Goal: Task Accomplishment & Management: Manage account settings

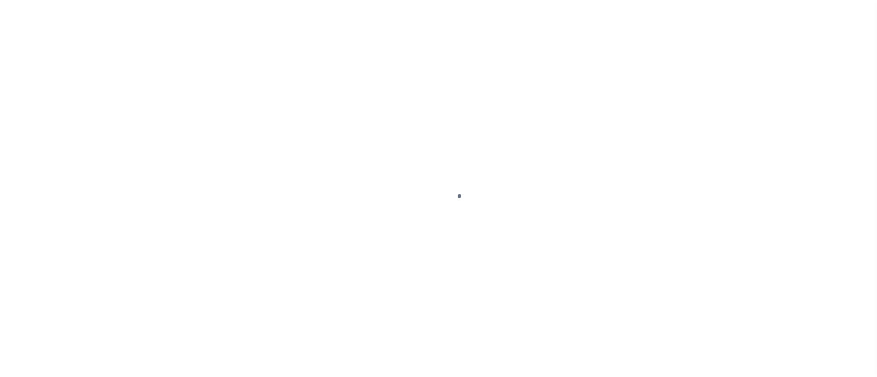
select select "OP2"
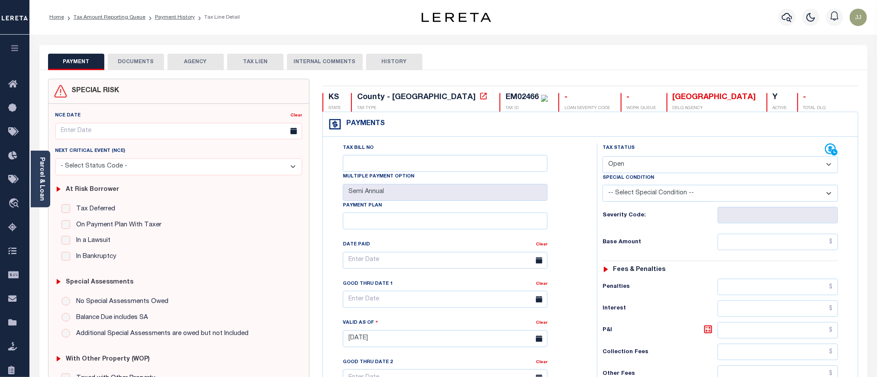
click at [126, 66] on button "DOCUMENTS" at bounding box center [136, 62] width 56 height 16
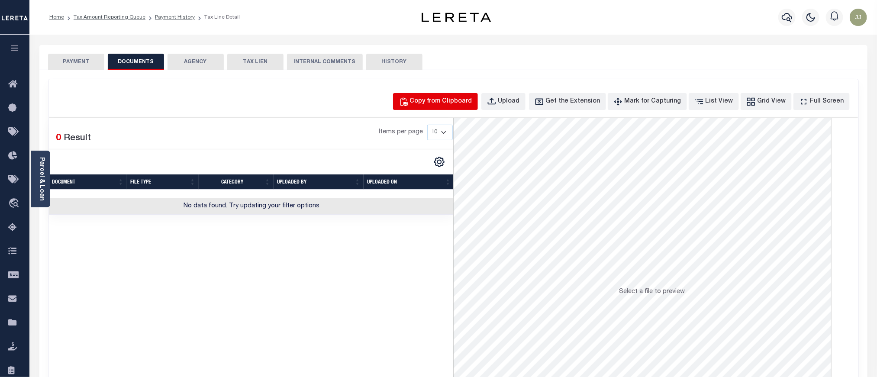
click at [460, 100] on div "Copy from Clipboard" at bounding box center [441, 102] width 62 height 10
select select "POP"
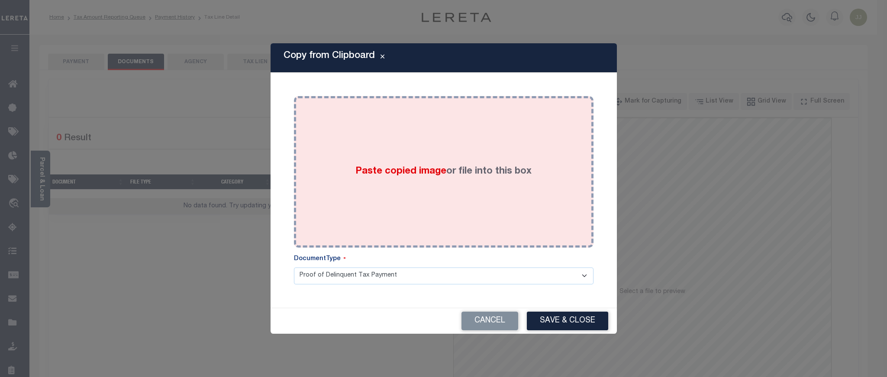
click at [459, 190] on div "Paste copied image or file into this box" at bounding box center [443, 172] width 287 height 139
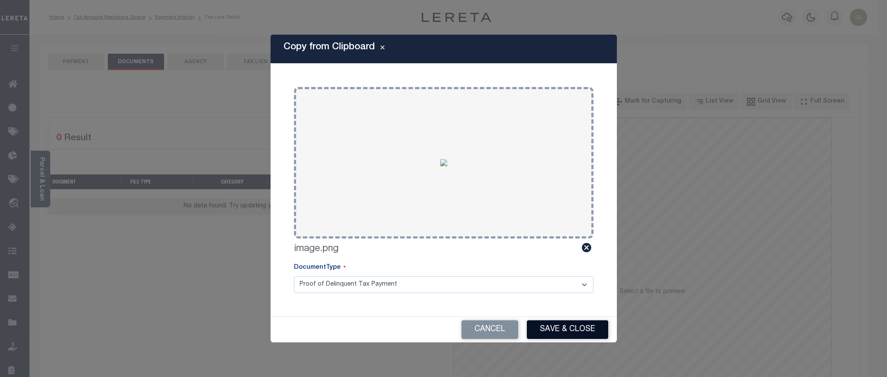
click at [562, 326] on button "Save & Close" at bounding box center [567, 329] width 81 height 19
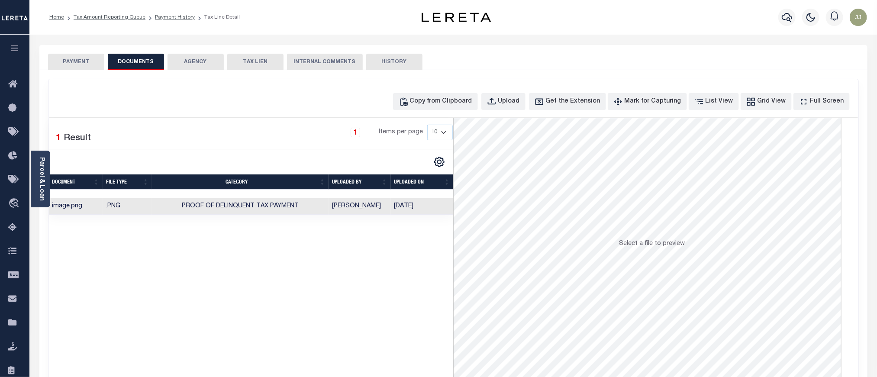
click at [71, 68] on button "PAYMENT" at bounding box center [76, 62] width 56 height 16
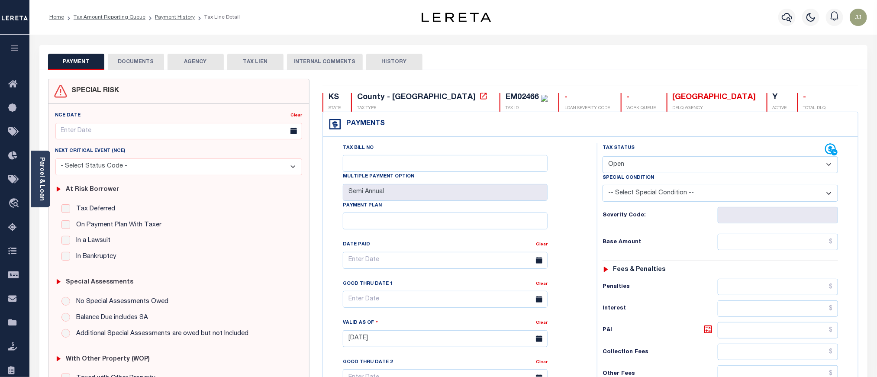
click at [667, 164] on select "- Select Status Code - Open Due/Unpaid Paid Incomplete No Tax Due Internal Refu…" at bounding box center [720, 164] width 235 height 17
select select "PYD"
click at [603, 157] on select "- Select Status Code - Open Due/Unpaid Paid Incomplete No Tax Due Internal Refu…" at bounding box center [720, 164] width 235 height 17
type input "09/05/2025"
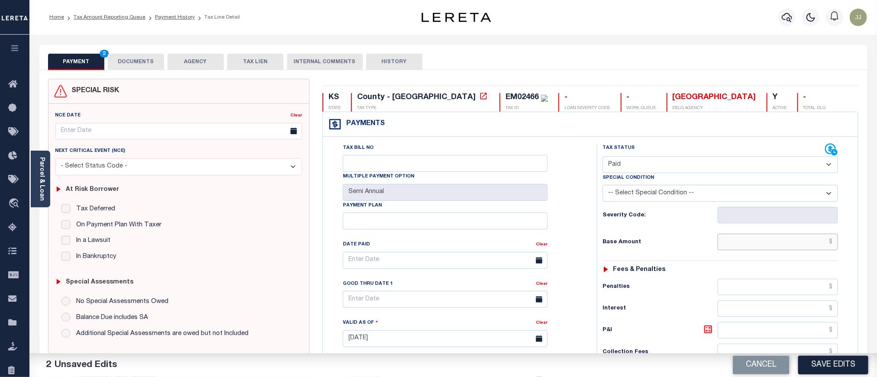
click at [770, 245] on input "text" at bounding box center [778, 242] width 121 height 16
type input "$0.00"
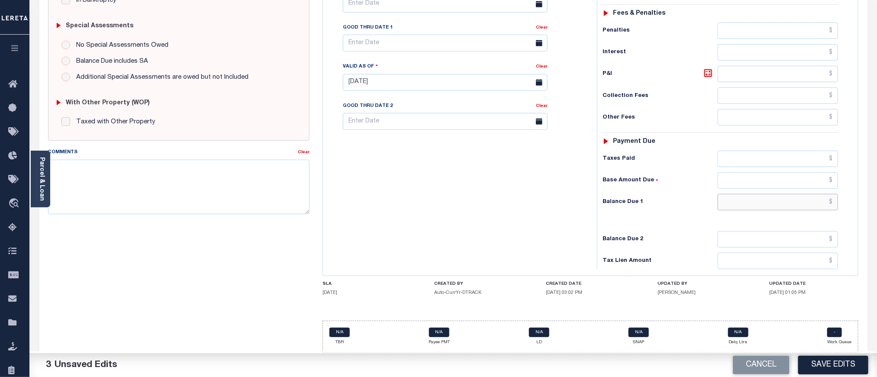
click at [761, 199] on input "text" at bounding box center [778, 202] width 121 height 16
type input "$0.00"
click at [843, 366] on button "Save Edits" at bounding box center [833, 365] width 70 height 19
checkbox input "false"
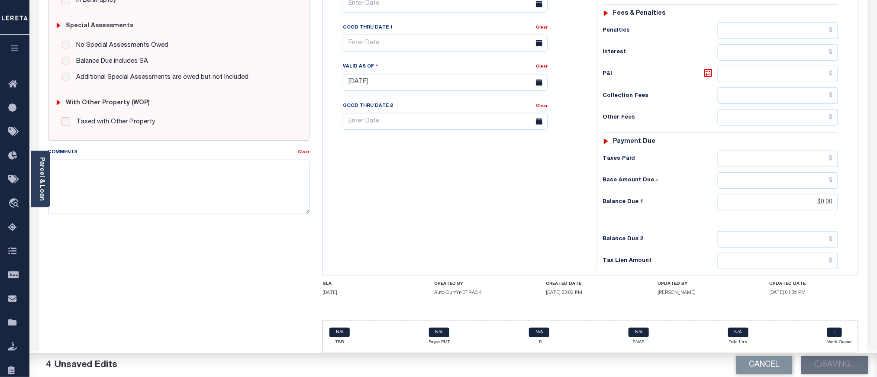
checkbox input "false"
type input "$0"
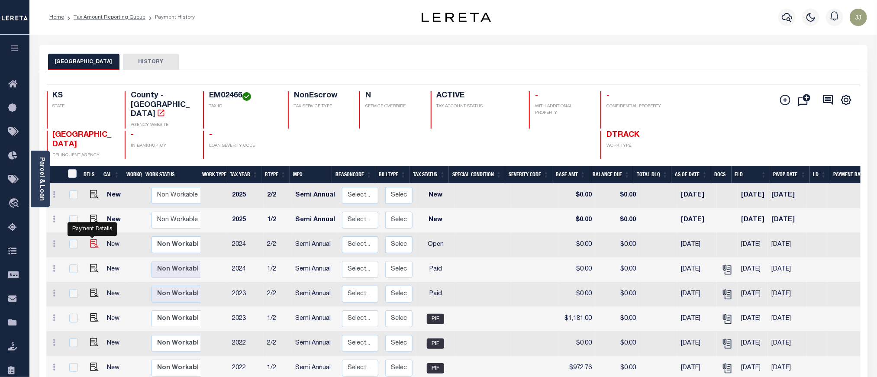
click at [95, 239] on img "" at bounding box center [94, 243] width 9 height 9
checkbox input "true"
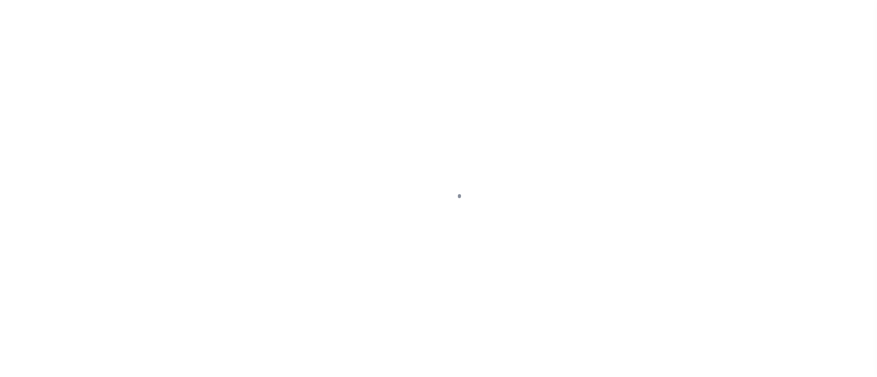
select select "OP2"
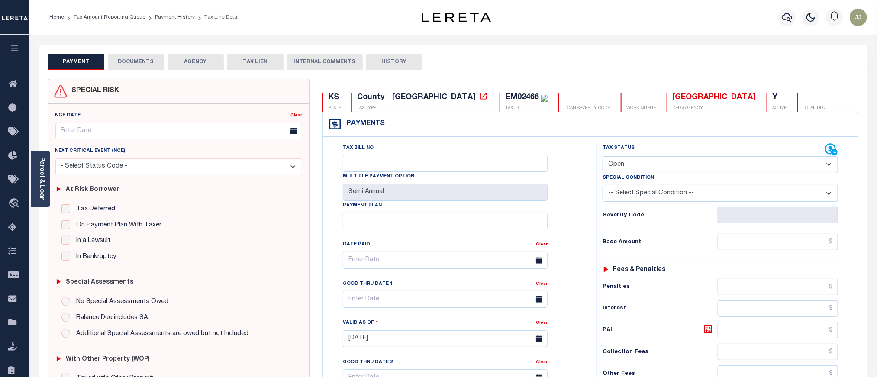
click at [125, 61] on button "DOCUMENTS" at bounding box center [136, 62] width 56 height 16
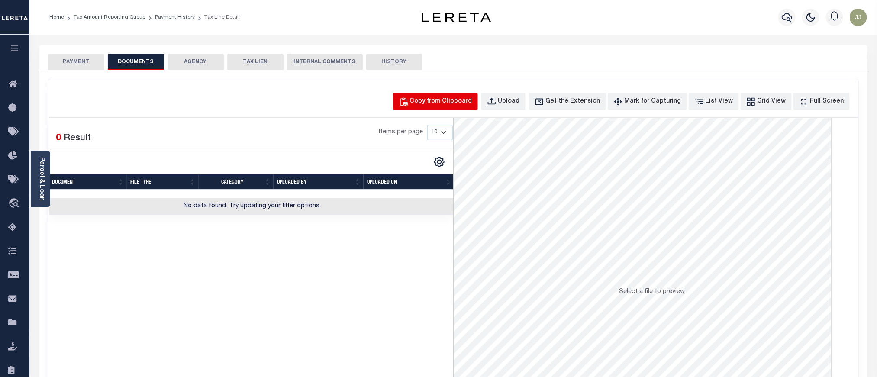
click at [459, 93] on button "Copy from Clipboard" at bounding box center [435, 101] width 85 height 17
select select "POP"
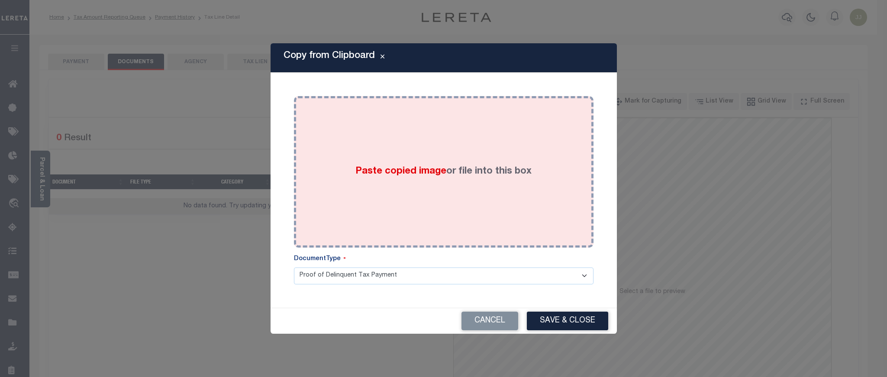
click at [460, 165] on label "Paste copied image or file into this box" at bounding box center [443, 171] width 176 height 14
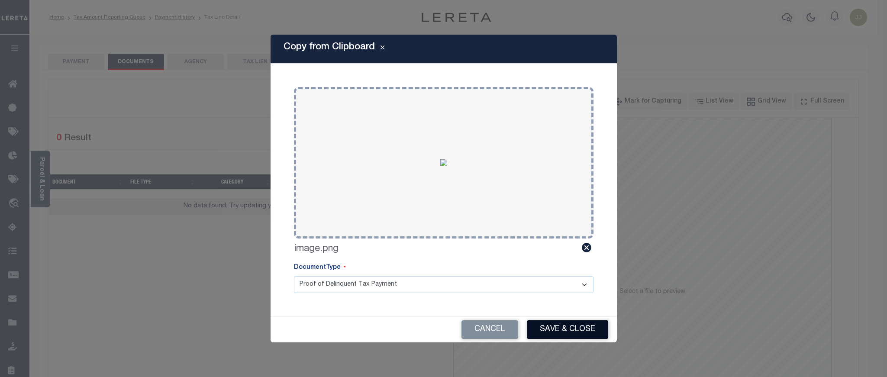
click at [567, 330] on button "Save & Close" at bounding box center [567, 329] width 81 height 19
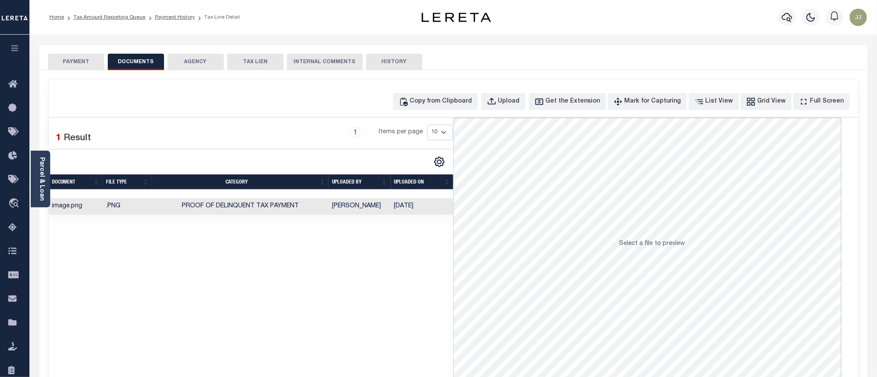
click at [77, 62] on button "PAYMENT" at bounding box center [76, 62] width 56 height 16
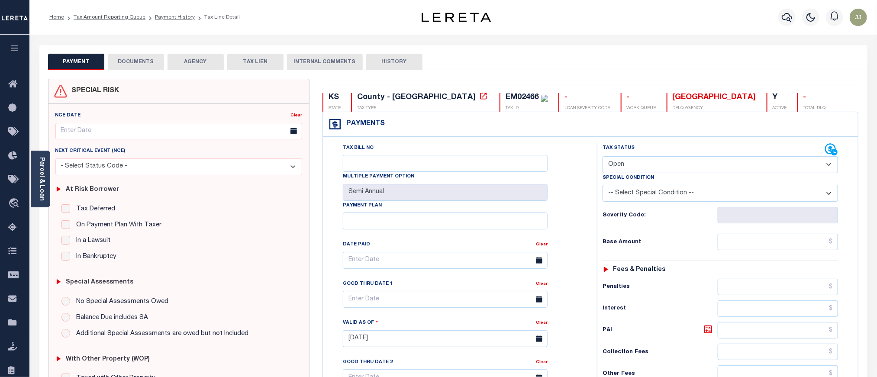
drag, startPoint x: 669, startPoint y: 172, endPoint x: 660, endPoint y: 166, distance: 10.7
click at [669, 171] on select "- Select Status Code - Open Due/Unpaid Paid Incomplete No Tax Due Internal Refu…" at bounding box center [720, 164] width 235 height 17
select select "PYD"
click at [603, 157] on select "- Select Status Code - Open Due/Unpaid Paid Incomplete No Tax Due Internal Refu…" at bounding box center [720, 164] width 235 height 17
type input "09/05/2025"
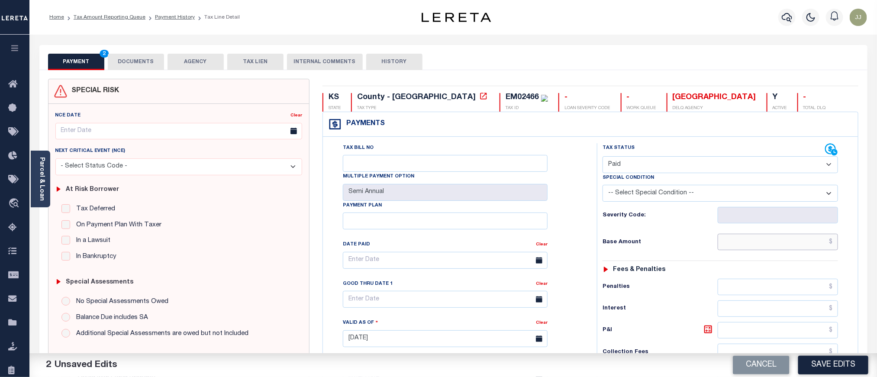
click at [763, 238] on input "text" at bounding box center [778, 242] width 121 height 16
type input "$0.00"
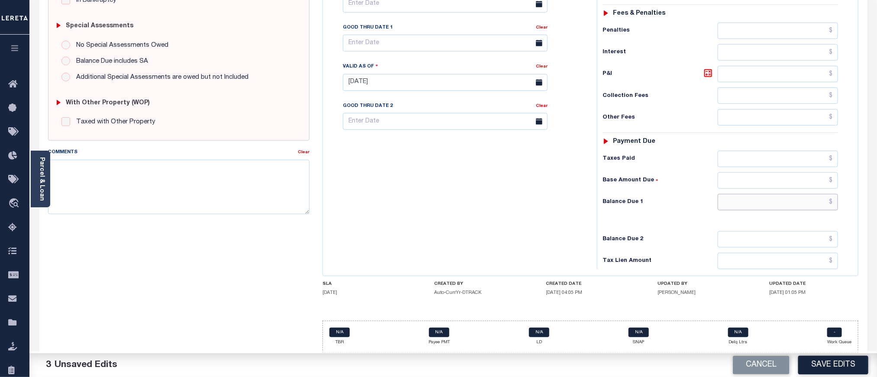
click at [759, 204] on input "text" at bounding box center [778, 202] width 121 height 16
type input "$0.00"
click at [831, 361] on button "Save Edits" at bounding box center [833, 365] width 70 height 19
checkbox input "false"
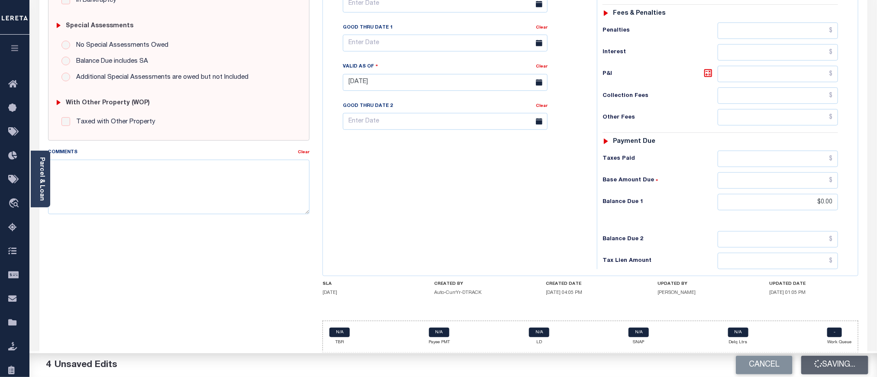
checkbox input "false"
type input "$0"
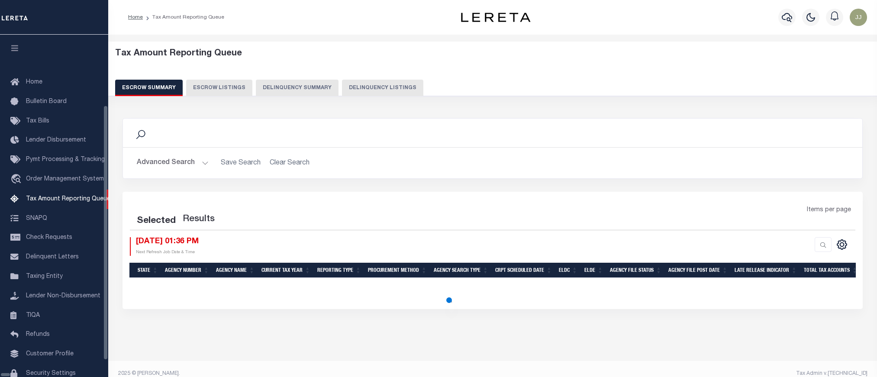
select select "100"
click at [347, 78] on div "Tax Amount Reporting Queue Escrow Summary Escrow Listings Delinquency Summary" at bounding box center [492, 72] width 755 height 48
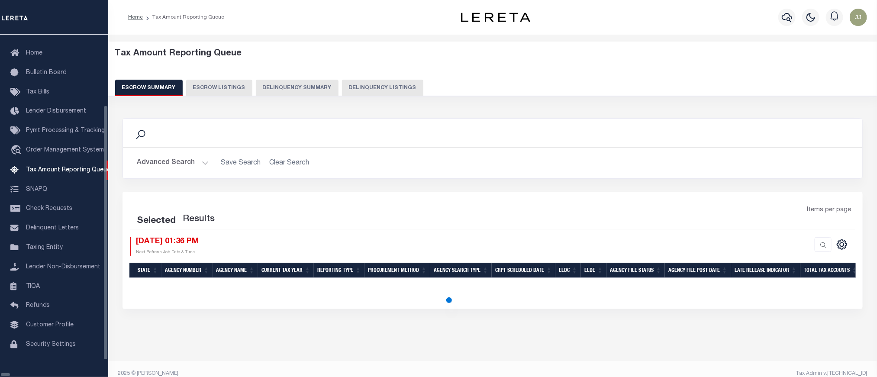
select select "100"
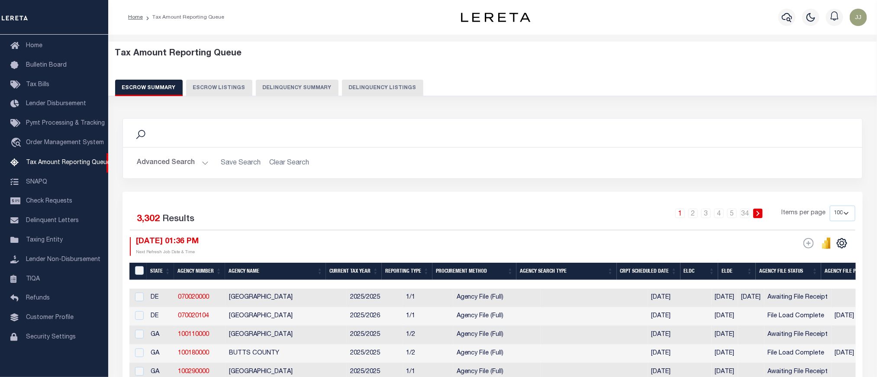
click at [386, 86] on button "Delinquency Listings" at bounding box center [382, 88] width 81 height 16
select select "100"
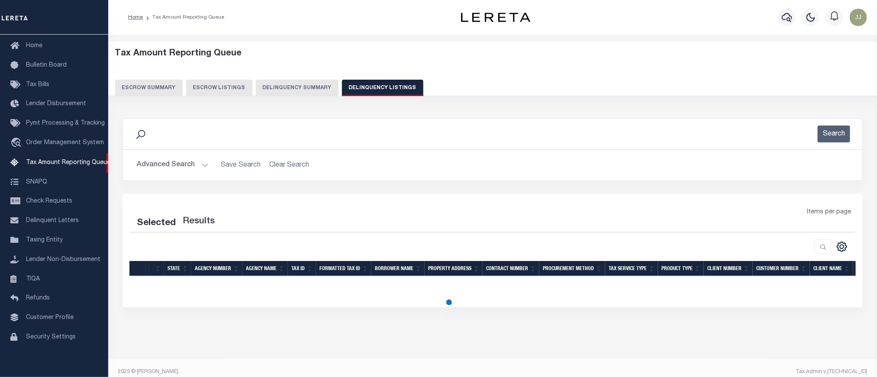
select select "100"
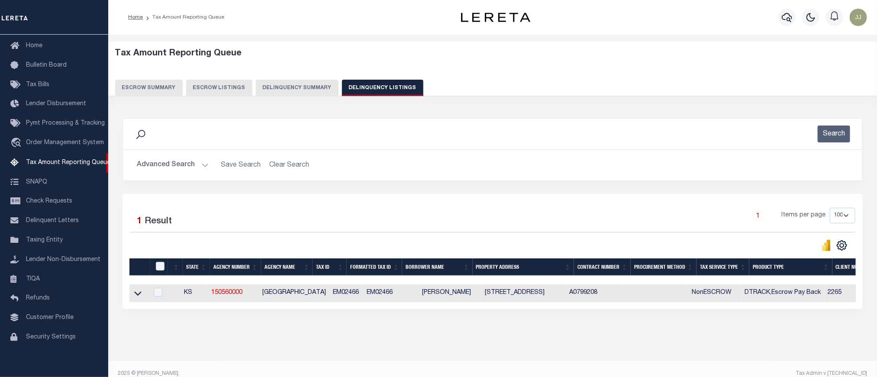
click at [190, 169] on button "Advanced Search" at bounding box center [173, 165] width 72 height 17
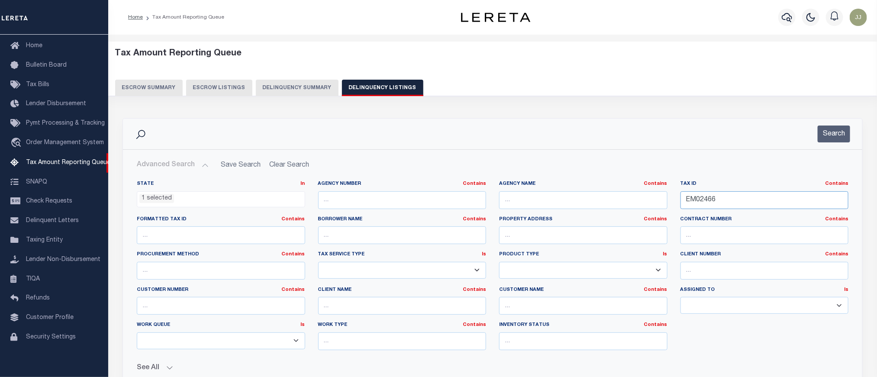
drag, startPoint x: 747, startPoint y: 204, endPoint x: 645, endPoint y: 213, distance: 102.1
click at [645, 213] on div "State In In AK AL AR AZ CA CO CT DC DE FL GA GU HI IA ID IL IN KS KY LA MA MD M…" at bounding box center [492, 268] width 725 height 177
paste input "06851"
type input "06851"
click at [845, 134] on button "Search" at bounding box center [834, 134] width 32 height 17
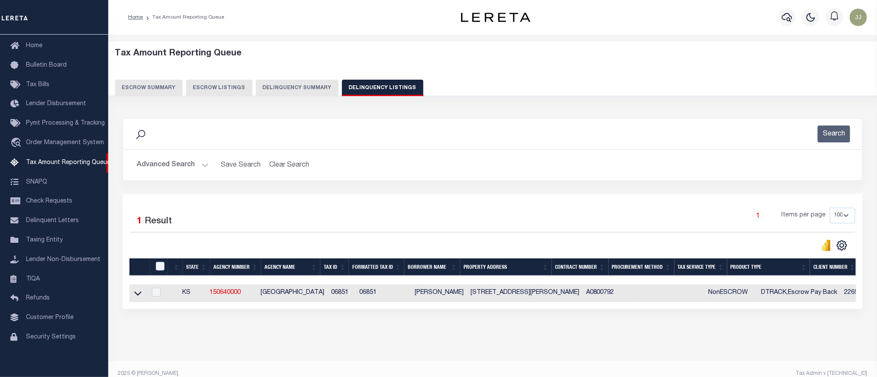
click at [142, 296] on link at bounding box center [138, 293] width 10 height 6
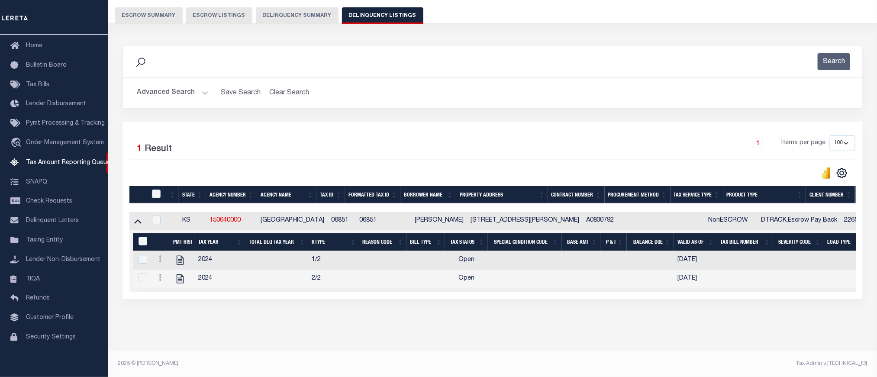
scroll to position [82, 0]
click at [174, 255] on icon "" at bounding box center [179, 260] width 11 height 11
checkbox input "true"
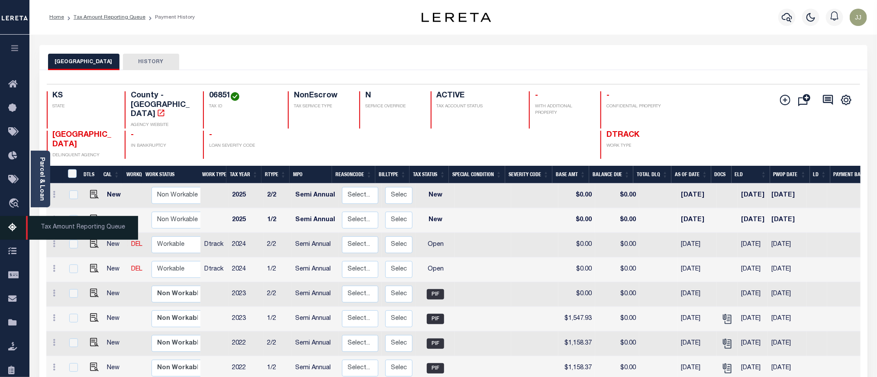
click at [13, 233] on icon at bounding box center [15, 227] width 14 height 11
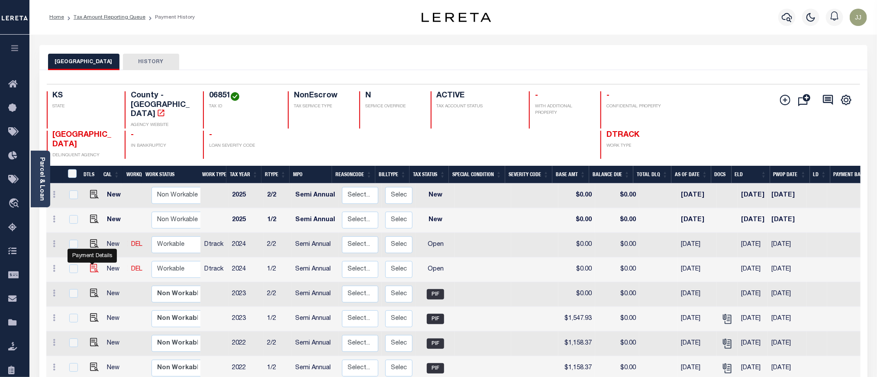
click at [95, 264] on img "" at bounding box center [94, 268] width 9 height 9
checkbox input "true"
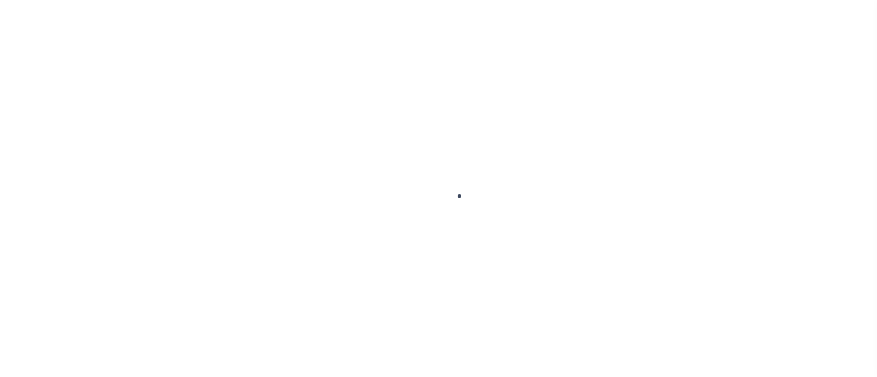
select select "OP2"
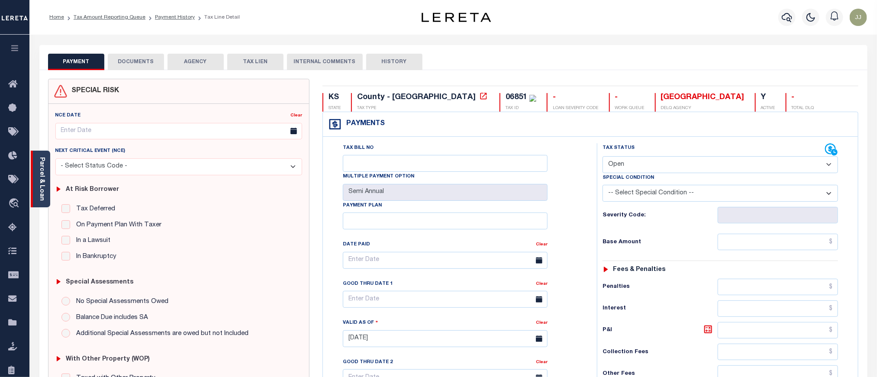
click at [49, 186] on div "Parcel & Loan" at bounding box center [40, 179] width 19 height 57
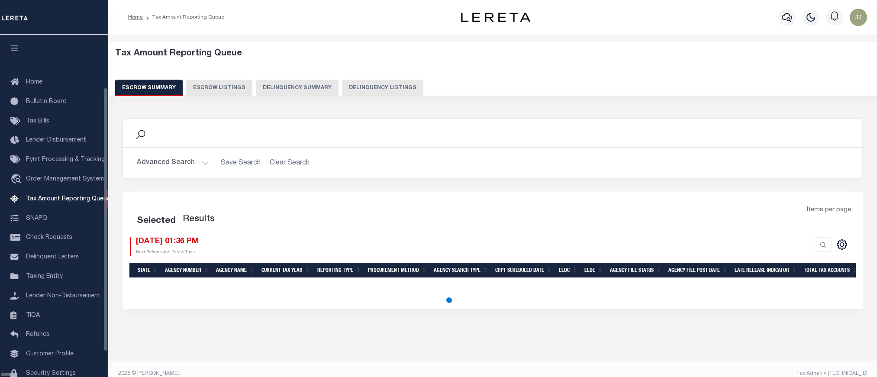
click at [342, 95] on button "Delinquency Listings" at bounding box center [382, 88] width 81 height 16
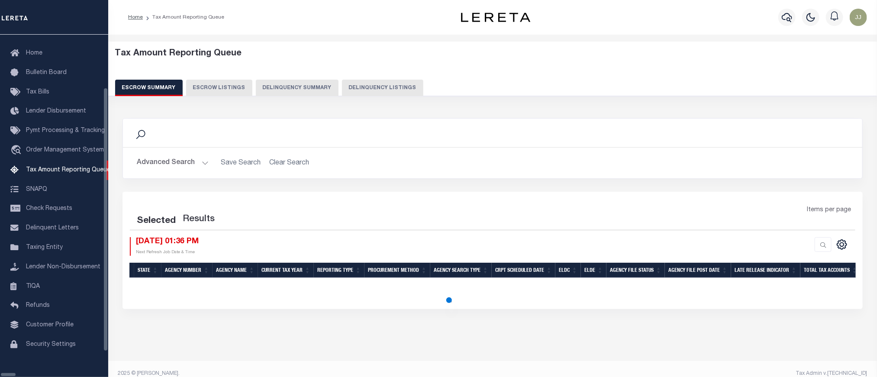
select select "100"
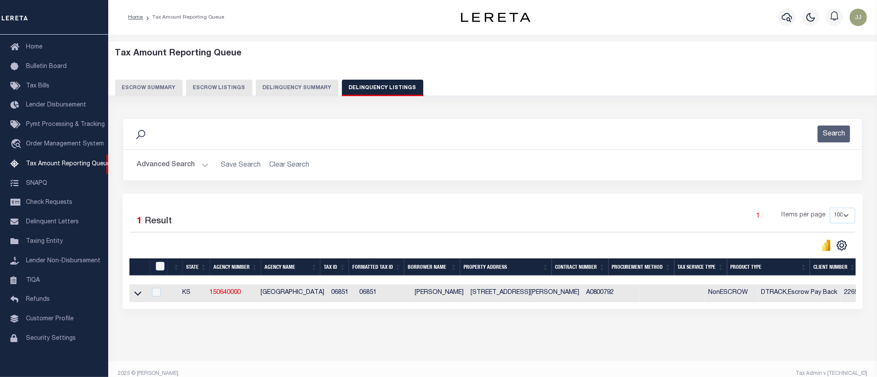
click at [184, 164] on button "Advanced Search" at bounding box center [173, 165] width 72 height 17
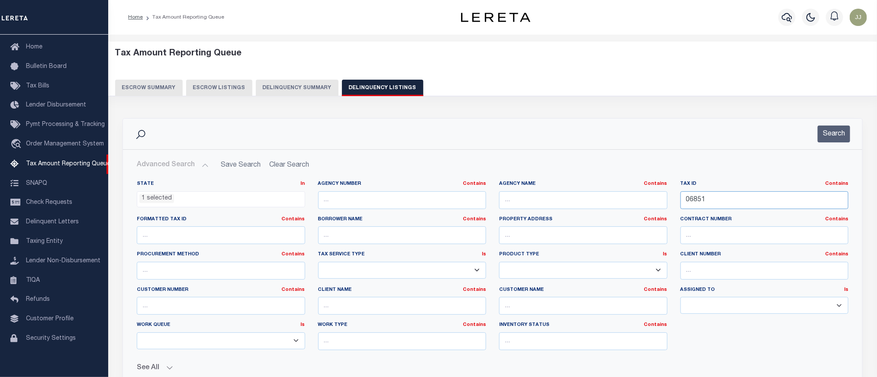
drag, startPoint x: 726, startPoint y: 199, endPoint x: 665, endPoint y: 206, distance: 61.4
click at [665, 206] on div "State In In AK AL AR AZ CA CO CT DC DE FL GA GU HI IA ID IL IN KS KY LA MA MD M…" at bounding box center [492, 268] width 725 height 177
paste input "0313"
type input "00313"
click at [837, 138] on button "Search" at bounding box center [834, 134] width 32 height 17
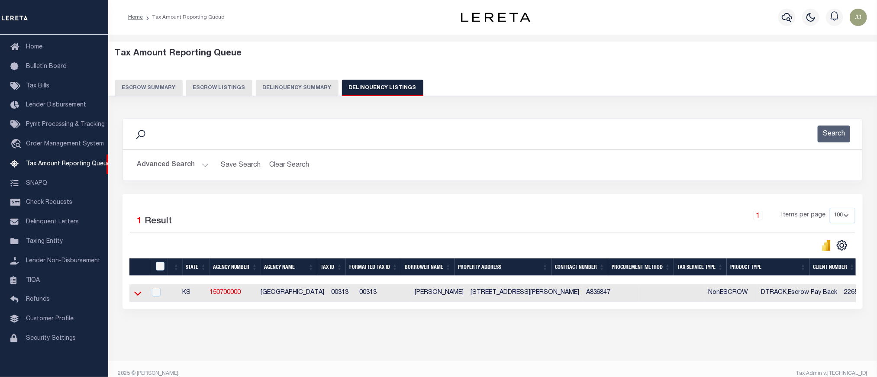
click at [134, 298] on icon at bounding box center [137, 293] width 7 height 9
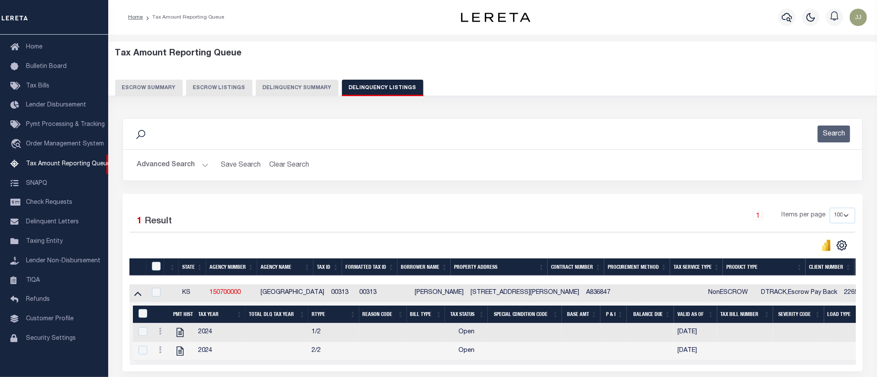
scroll to position [82, 0]
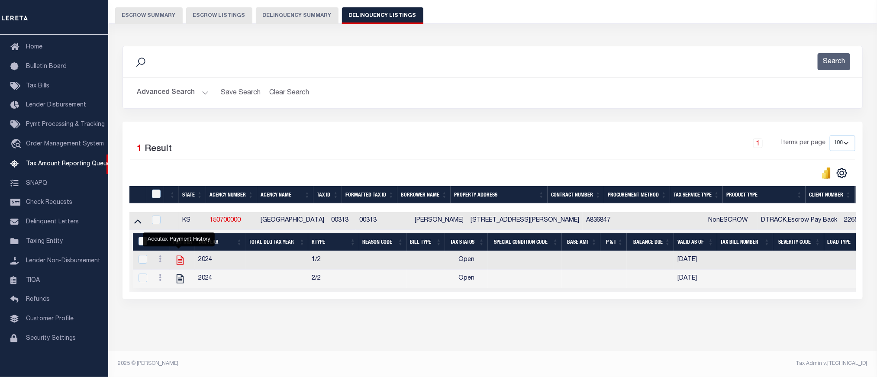
click at [178, 256] on icon "" at bounding box center [180, 260] width 7 height 9
checkbox input "true"
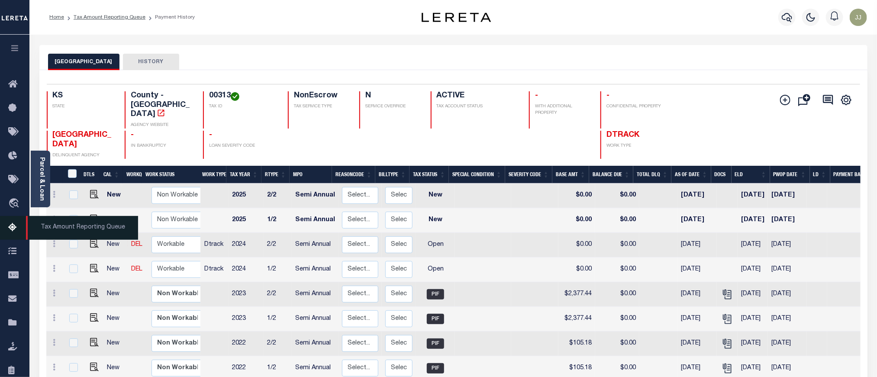
click at [16, 232] on icon at bounding box center [15, 227] width 14 height 11
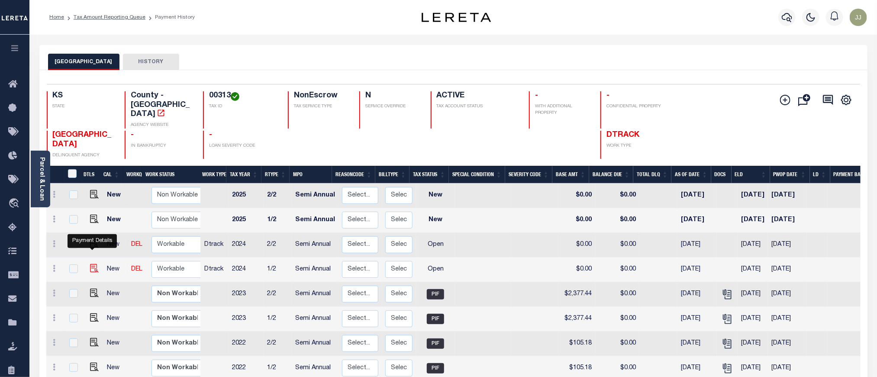
click at [91, 264] on img "" at bounding box center [94, 268] width 9 height 9
checkbox input "true"
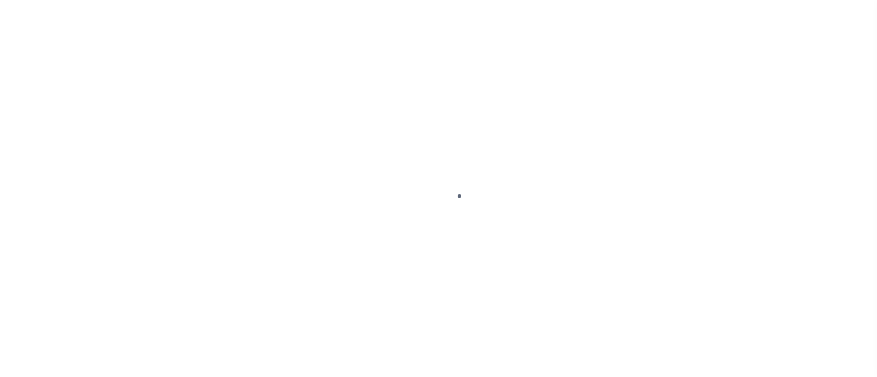
select select "OP2"
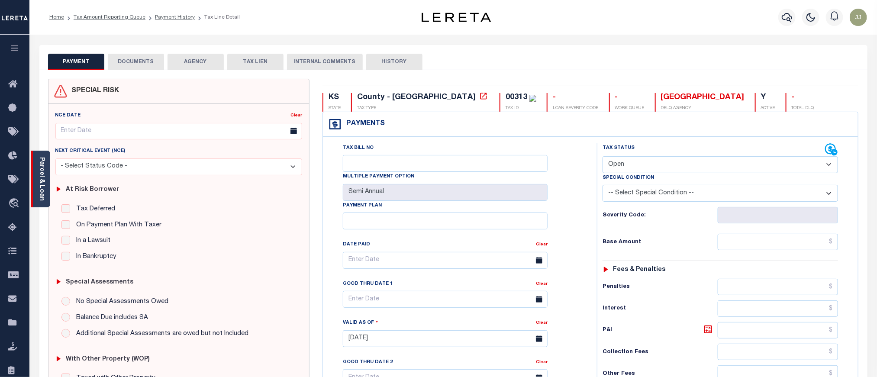
click at [45, 197] on div "Parcel & Loan" at bounding box center [40, 179] width 19 height 57
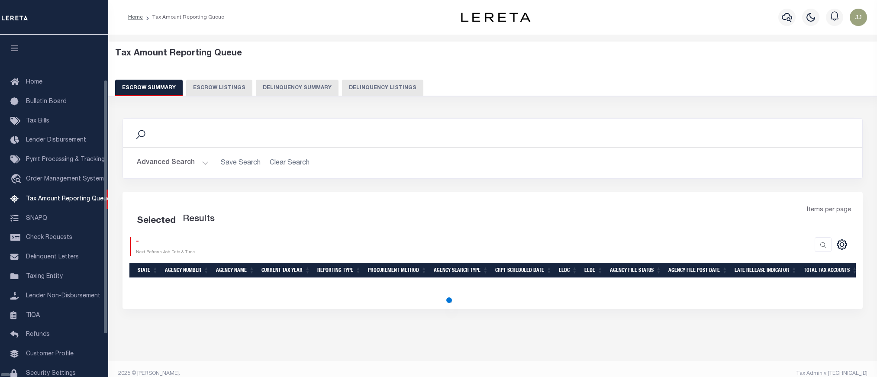
click at [342, 84] on button "Delinquency Listings" at bounding box center [382, 88] width 81 height 16
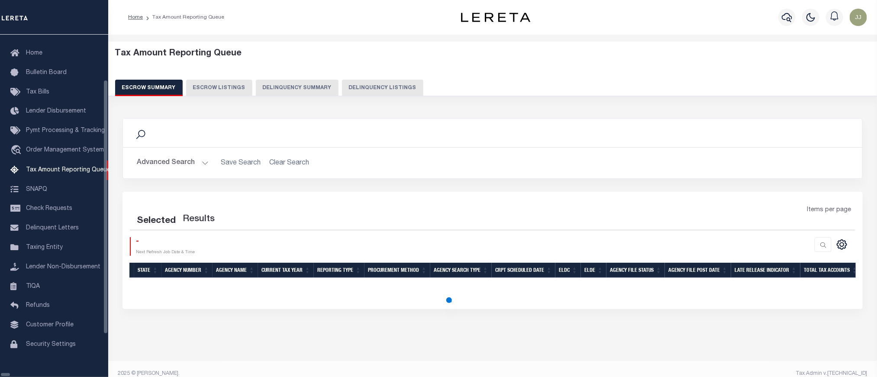
select select "100"
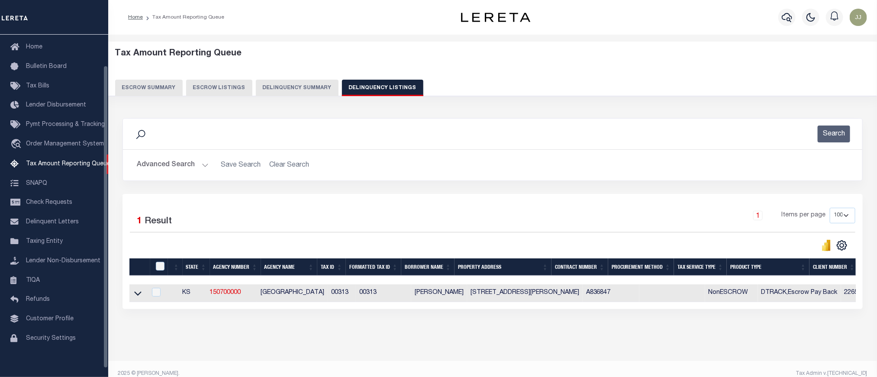
scroll to position [35, 0]
click at [191, 162] on button "Advanced Search" at bounding box center [173, 165] width 72 height 17
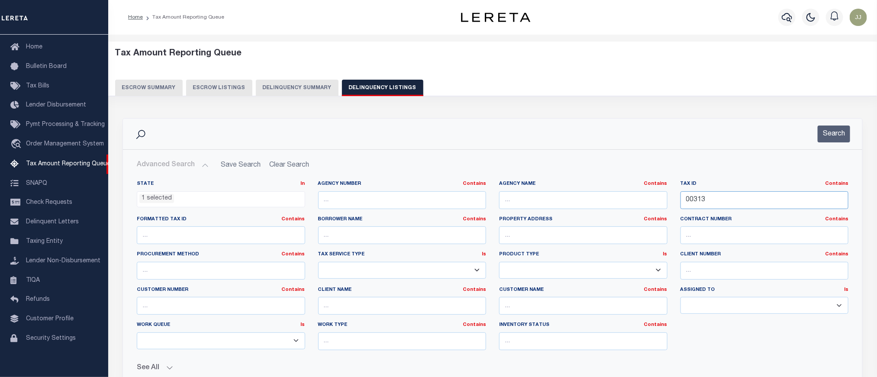
drag, startPoint x: 727, startPoint y: 203, endPoint x: 668, endPoint y: 208, distance: 59.5
click at [668, 208] on div "State In In AK AL AR AZ CA CO CT DC DE FL GA GU HI IA ID IL IN KS KY LA MA MD M…" at bounding box center [492, 268] width 725 height 177
paste input "099455"
type input "00099455"
click at [838, 135] on button "Search" at bounding box center [834, 134] width 32 height 17
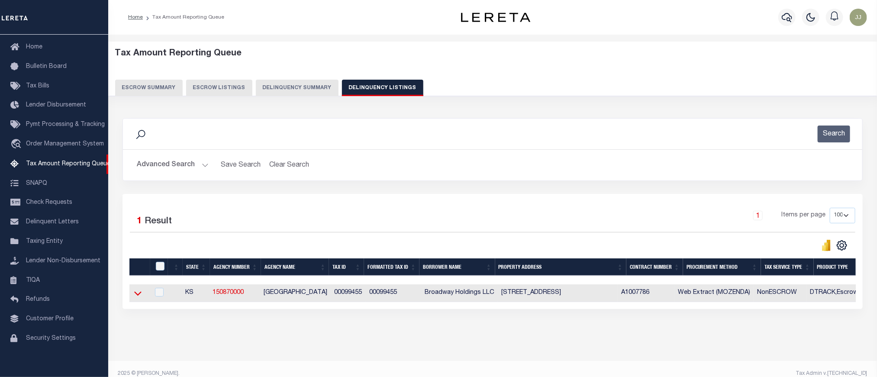
click at [139, 298] on icon at bounding box center [137, 293] width 7 height 9
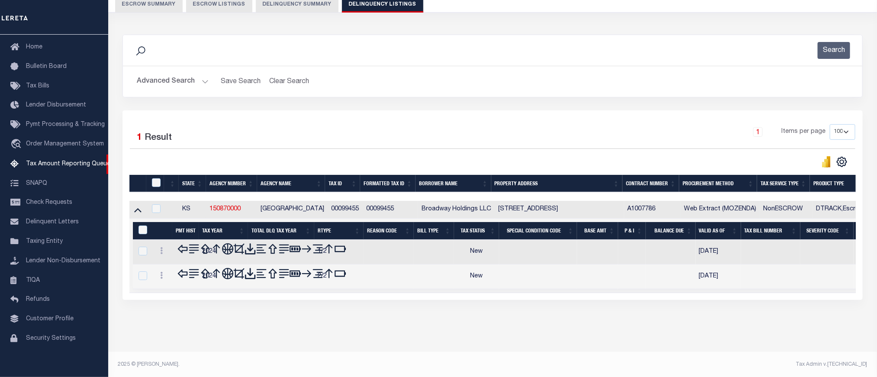
scroll to position [82, 0]
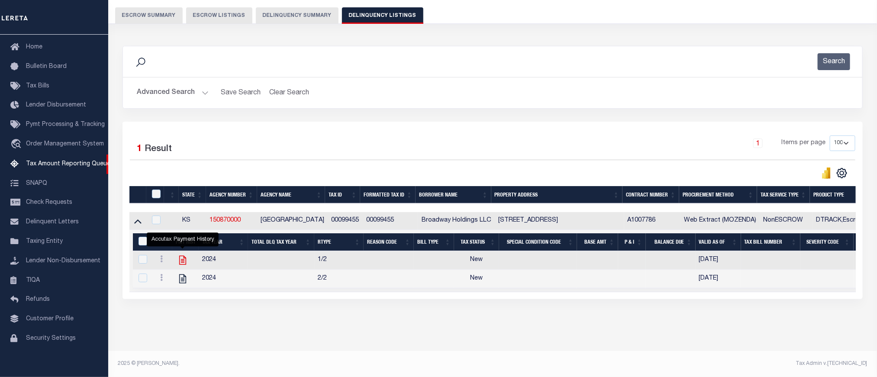
click at [187, 256] on icon "" at bounding box center [182, 260] width 11 height 11
checkbox input "true"
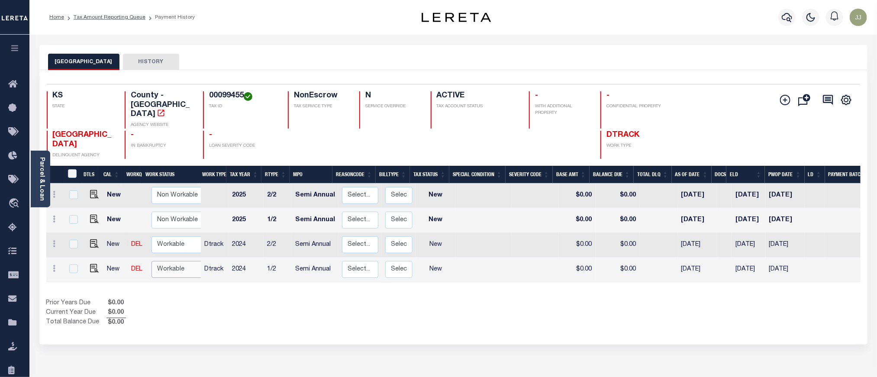
click at [171, 261] on select "Non Workable Workable" at bounding box center [177, 269] width 52 height 17
checkbox input "true"
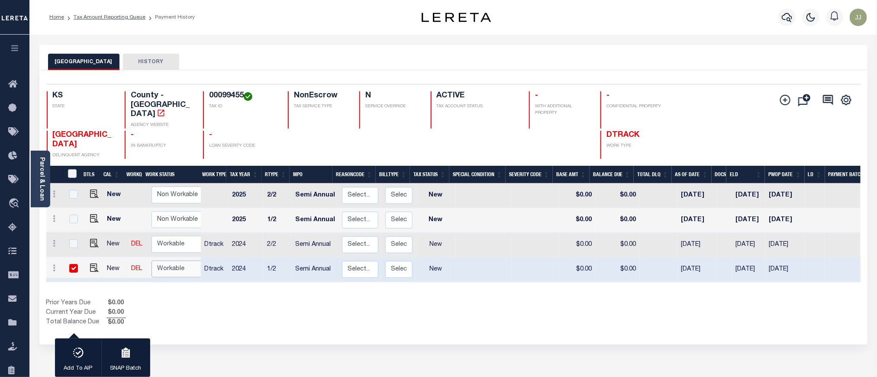
select select "true"
click at [151, 261] on select "Non Workable Workable" at bounding box center [177, 269] width 52 height 17
checkbox input "false"
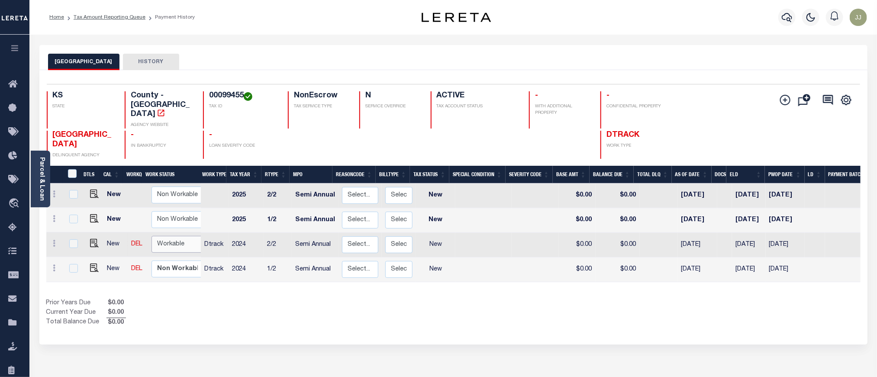
click at [169, 238] on select "Non Workable Workable" at bounding box center [177, 244] width 52 height 17
checkbox input "true"
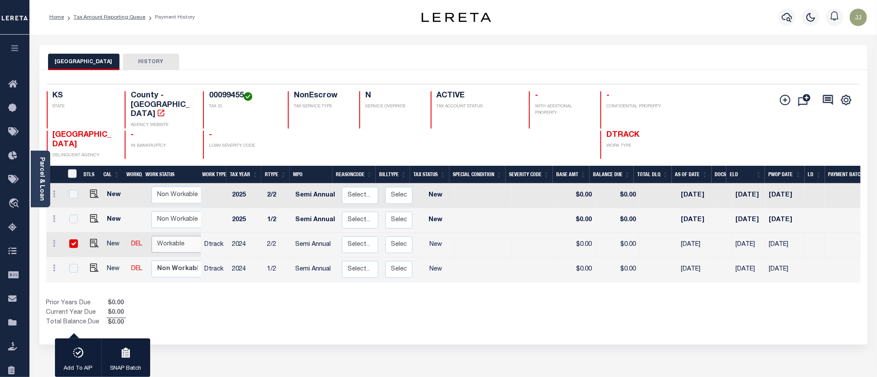
select select "true"
click at [151, 236] on select "Non Workable Workable" at bounding box center [177, 244] width 52 height 17
checkbox input "false"
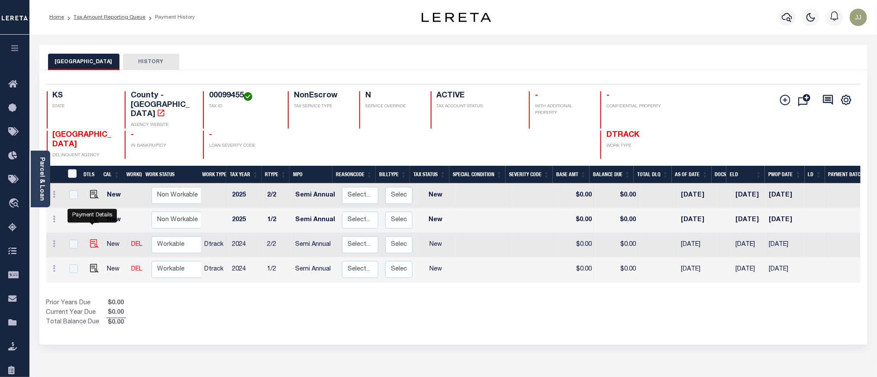
click at [92, 239] on img "" at bounding box center [94, 243] width 9 height 9
checkbox input "true"
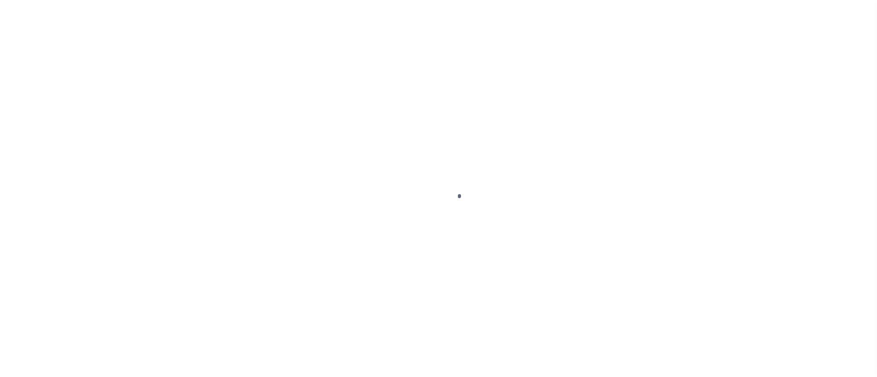
select select "NW2"
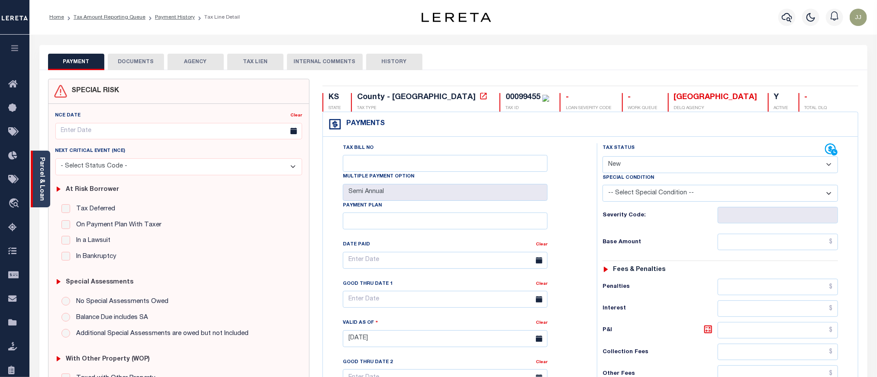
click at [44, 193] on link "Parcel & Loan" at bounding box center [42, 179] width 6 height 44
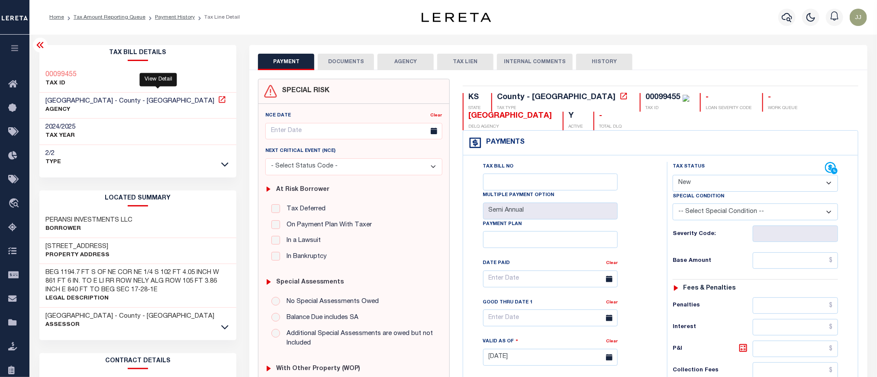
click at [218, 99] on icon at bounding box center [222, 99] width 9 height 9
drag, startPoint x: 138, startPoint y: 221, endPoint x: 46, endPoint y: 220, distance: 92.2
click at [46, 220] on div "PERANSI INVESTMENTS LLC Borrower" at bounding box center [137, 225] width 197 height 26
drag, startPoint x: 122, startPoint y: 245, endPoint x: 46, endPoint y: 246, distance: 76.6
click at [46, 246] on div "4205 S BROADWAY AVE Property Address" at bounding box center [137, 251] width 197 height 26
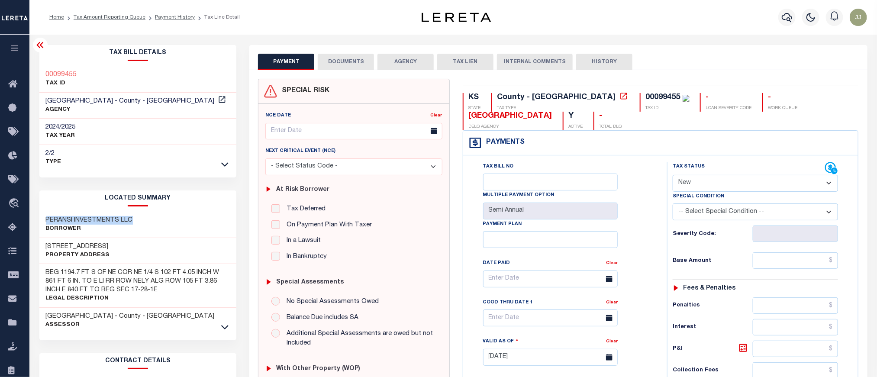
copy h3 "4205 S BROADWAY AVE"
click at [342, 68] on button "DOCUMENTS" at bounding box center [346, 62] width 56 height 16
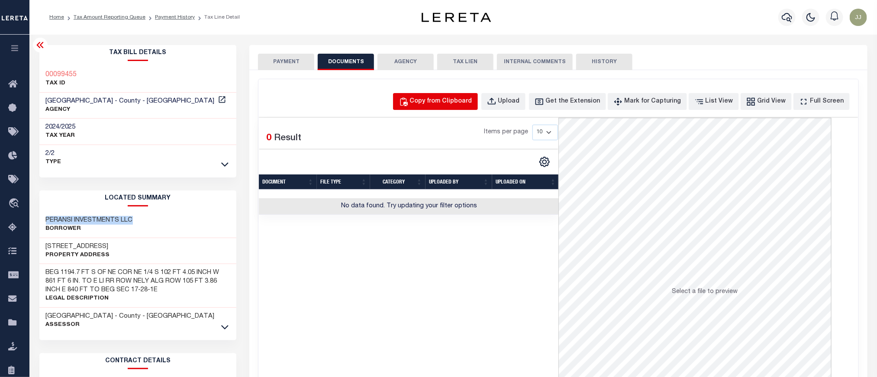
click at [461, 106] on div "Copy from Clipboard" at bounding box center [441, 102] width 62 height 10
select select "POP"
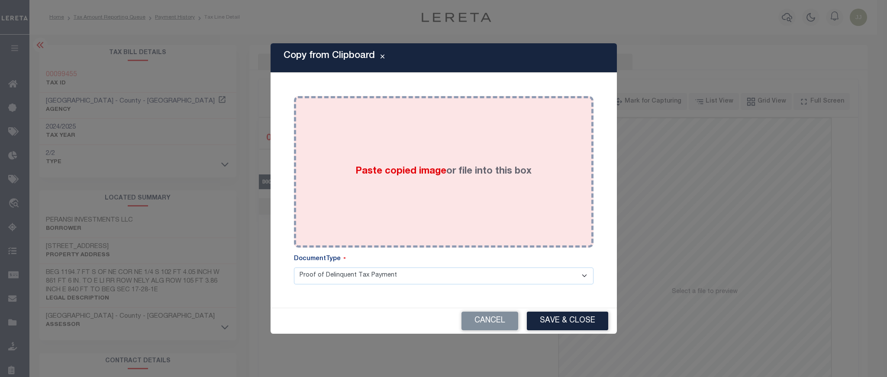
click at [459, 147] on div "Paste copied image or file into this box" at bounding box center [443, 172] width 287 height 139
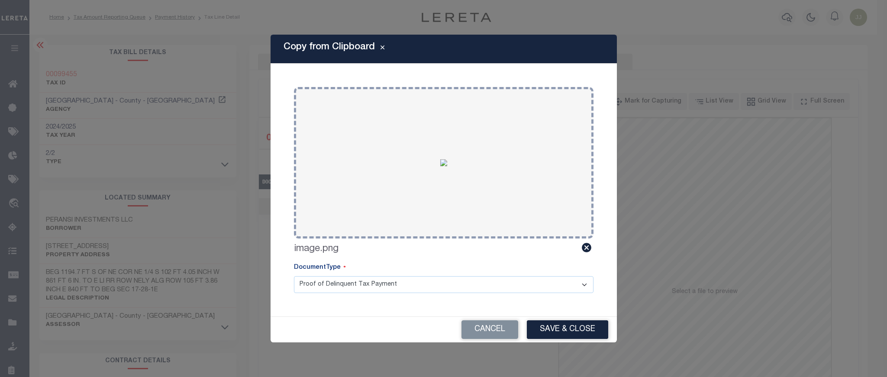
click at [580, 318] on div "Cancel Save & Close" at bounding box center [444, 330] width 346 height 26
click at [559, 323] on button "Save & Close" at bounding box center [567, 329] width 81 height 19
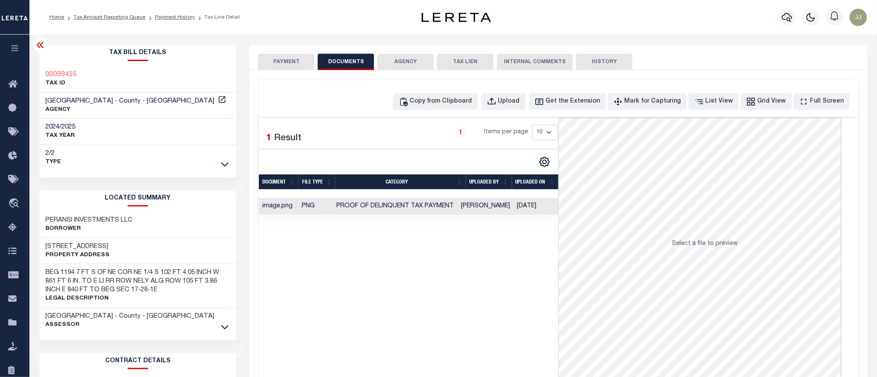
click at [280, 60] on button "PAYMENT" at bounding box center [286, 62] width 56 height 16
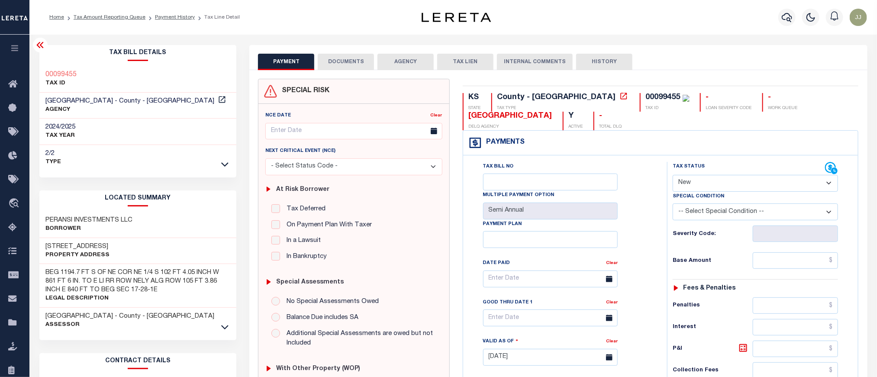
click at [731, 185] on select "- Select Status Code - Open Due/Unpaid Paid Incomplete No Tax Due Internal Refu…" at bounding box center [755, 183] width 165 height 17
select select "PYD"
click at [673, 176] on select "- Select Status Code - Open Due/Unpaid Paid Incomplete No Tax Due Internal Refu…" at bounding box center [755, 183] width 165 height 17
type input "[DATE]"
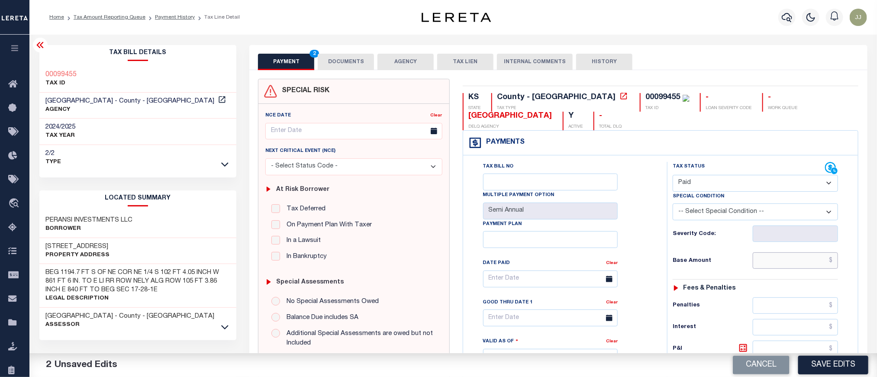
click at [785, 260] on input "text" at bounding box center [796, 260] width 86 height 16
type input "$0.00"
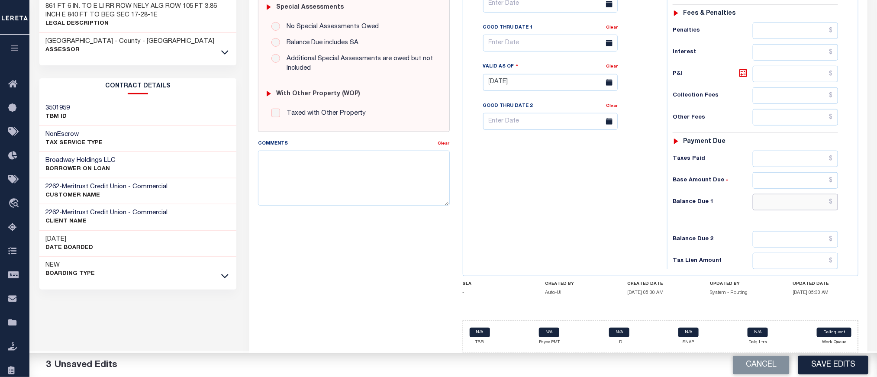
click at [774, 198] on input "text" at bounding box center [796, 202] width 86 height 16
type input "$0.00"
click at [837, 360] on button "Save Edits" at bounding box center [833, 365] width 70 height 19
checkbox input "false"
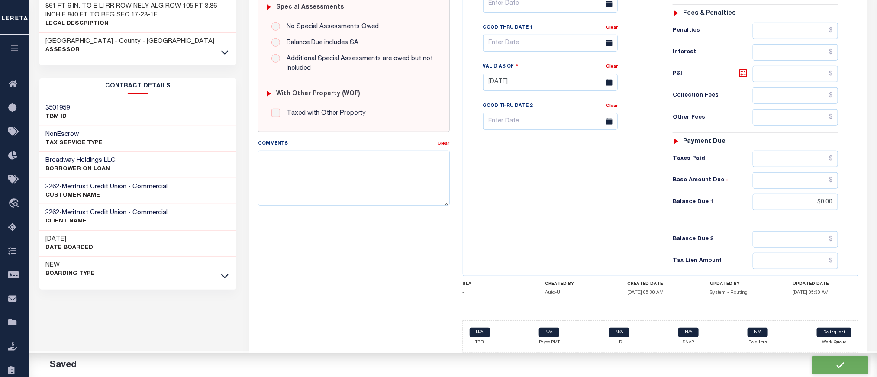
checkbox input "false"
type input "$0"
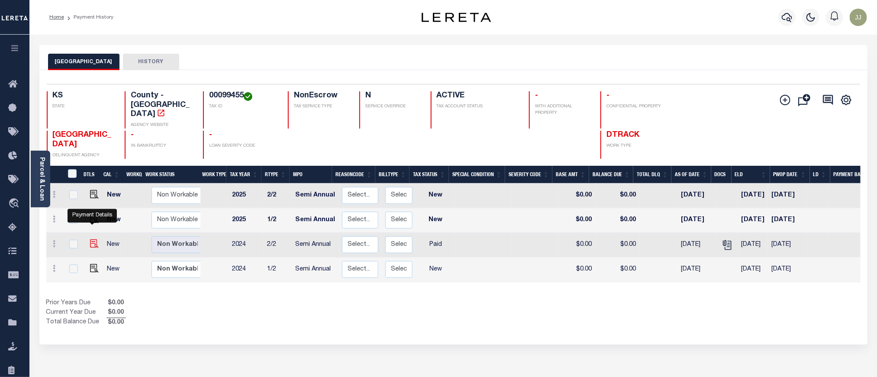
click at [90, 239] on img "" at bounding box center [94, 243] width 9 height 9
checkbox input "true"
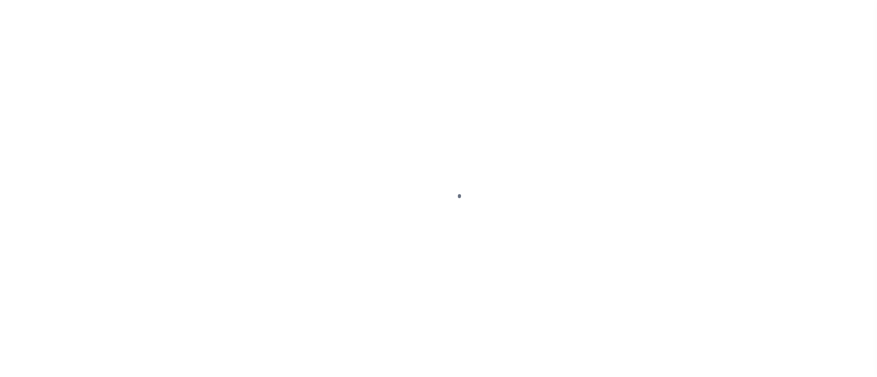
select select "PYD"
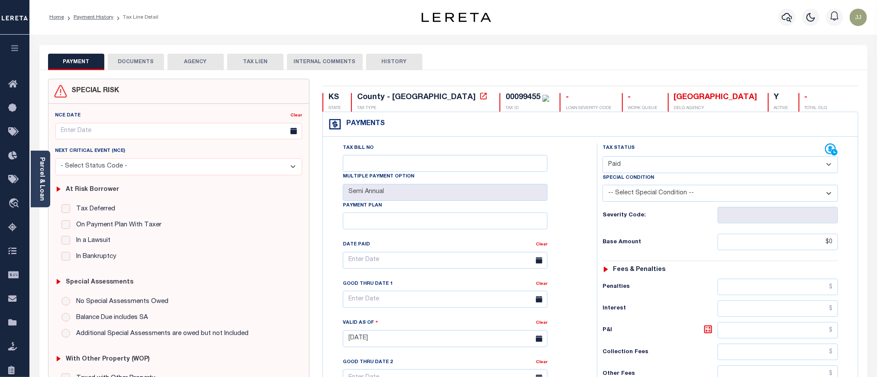
click at [145, 58] on button "DOCUMENTS" at bounding box center [136, 62] width 56 height 16
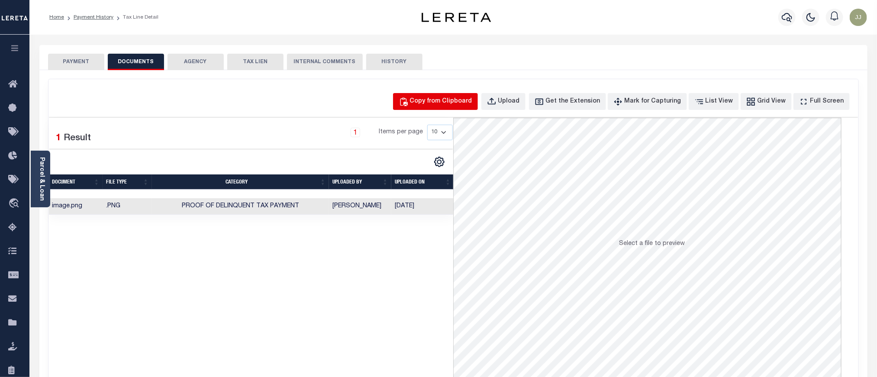
click at [437, 100] on div "Copy from Clipboard" at bounding box center [441, 102] width 62 height 10
select select "POP"
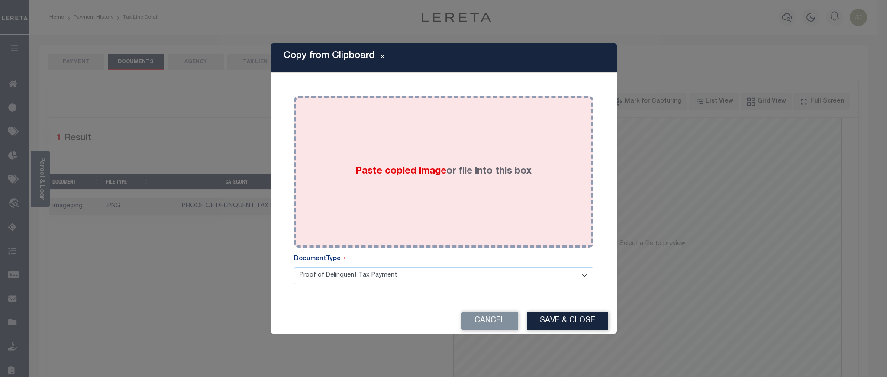
click at [454, 187] on div "Paste copied image or file into this box" at bounding box center [443, 172] width 287 height 139
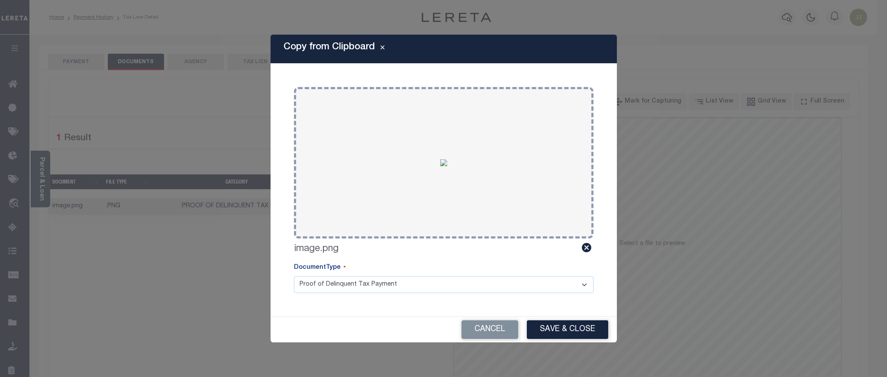
click at [554, 340] on div "Cancel Save & Close" at bounding box center [444, 330] width 346 height 26
click at [563, 335] on button "Save & Close" at bounding box center [567, 329] width 81 height 19
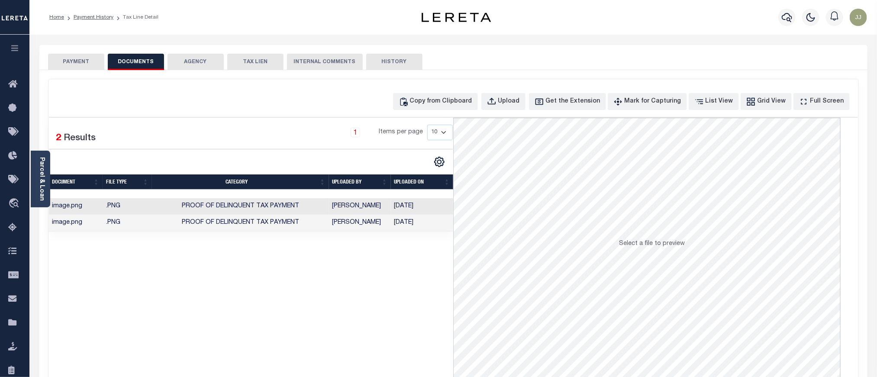
click at [68, 60] on button "PAYMENT" at bounding box center [76, 62] width 56 height 16
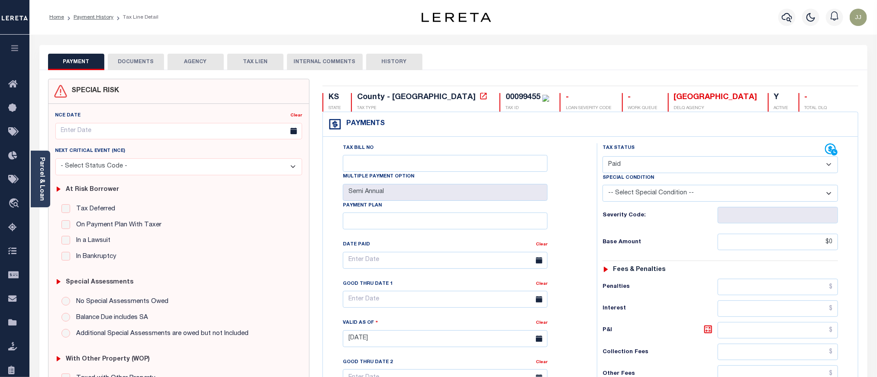
click at [629, 160] on select "- Select Status Code - Open Due/Unpaid Paid Incomplete No Tax Due Internal Refu…" at bounding box center [720, 164] width 235 height 17
click at [603, 157] on select "- Select Status Code - Open Due/Unpaid Paid Incomplete No Tax Due Internal Refu…" at bounding box center [720, 164] width 235 height 17
click at [773, 238] on input "$0" at bounding box center [778, 242] width 121 height 16
type input "$0.00"
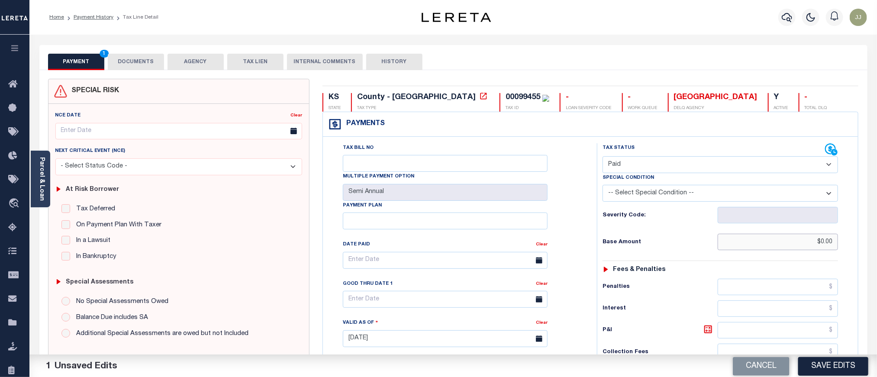
scroll to position [264, 0]
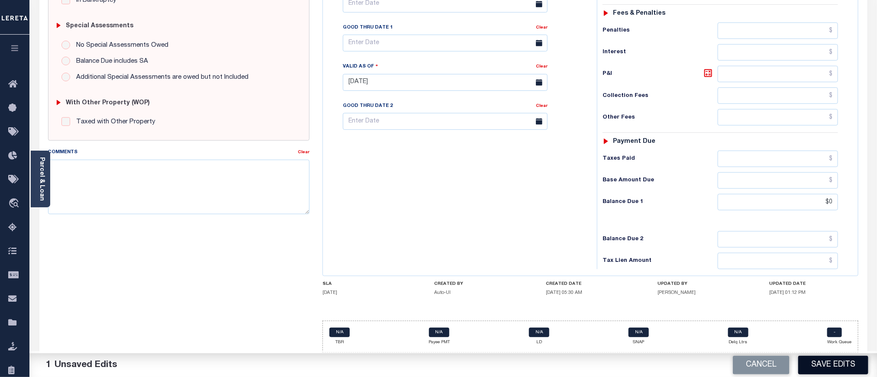
click at [835, 369] on button "Save Edits" at bounding box center [833, 365] width 70 height 19
checkbox input "false"
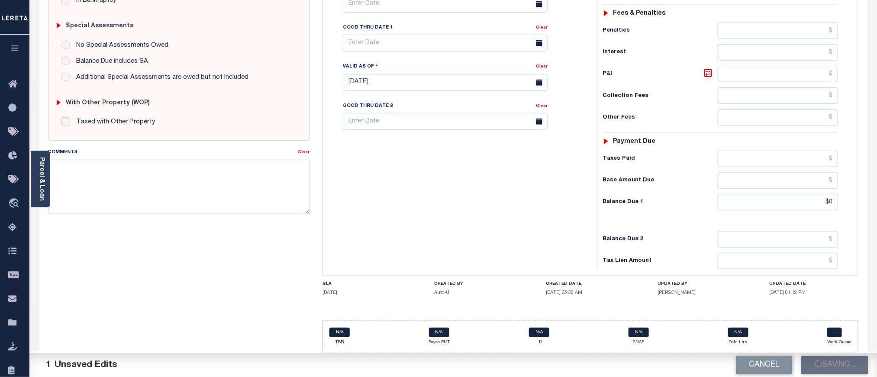
type input "$0"
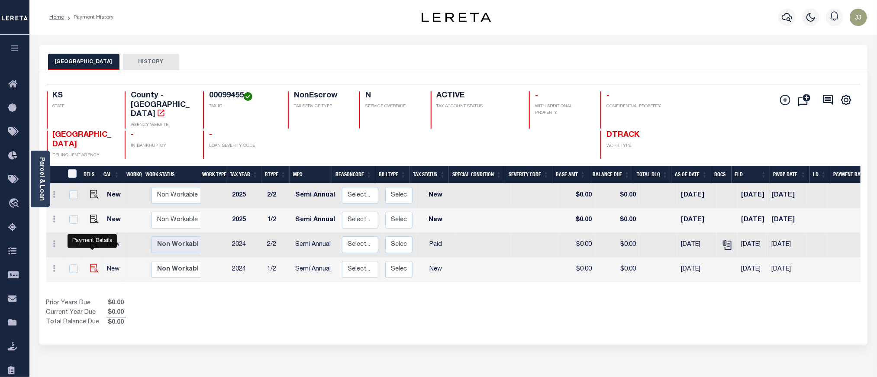
click at [90, 264] on img "" at bounding box center [94, 268] width 9 height 9
checkbox input "true"
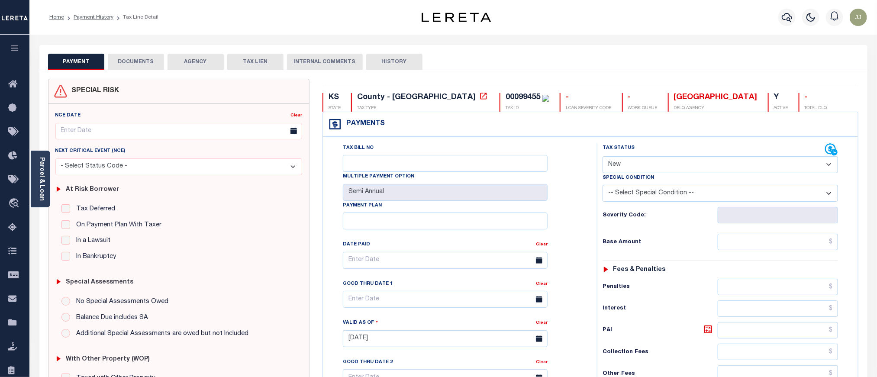
click at [148, 68] on button "DOCUMENTS" at bounding box center [136, 62] width 56 height 16
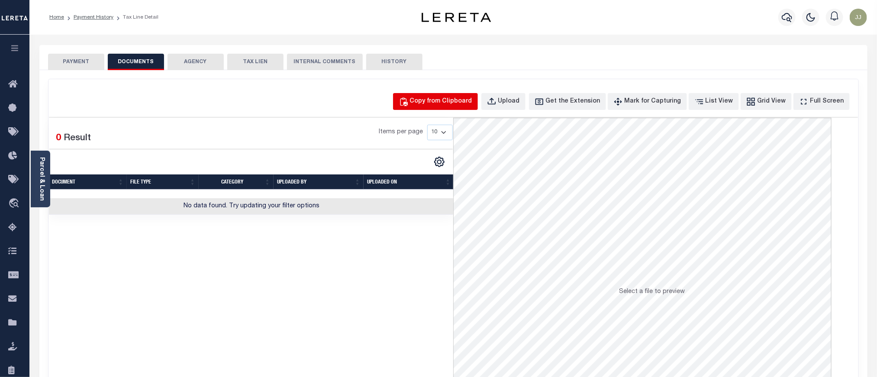
click at [442, 96] on button "Copy from Clipboard" at bounding box center [435, 101] width 85 height 17
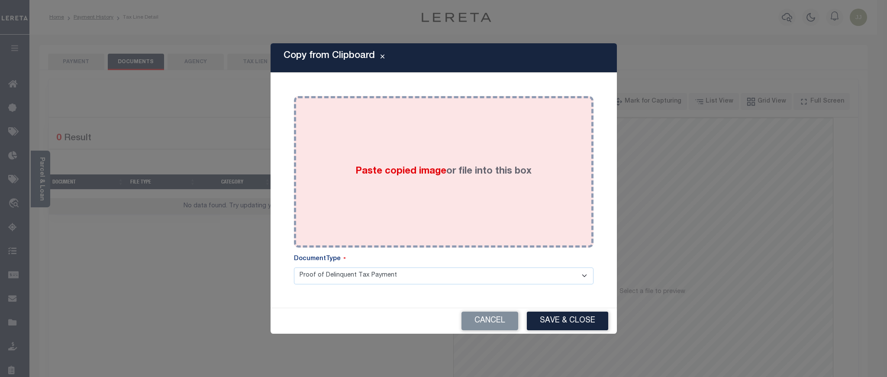
click at [468, 218] on div "Paste copied image or file into this box" at bounding box center [443, 172] width 287 height 139
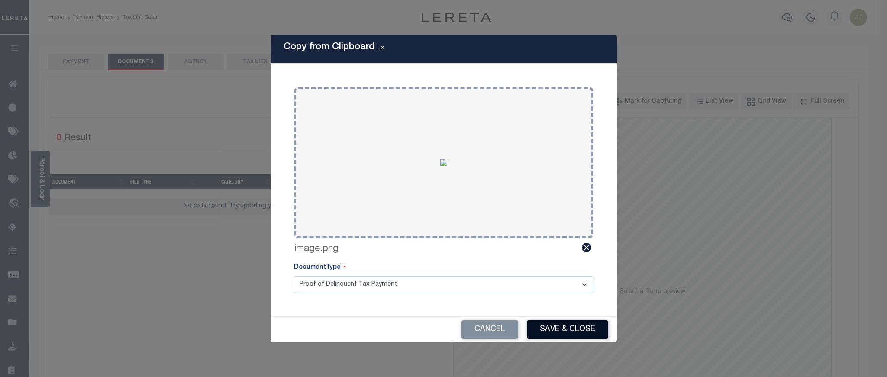
click at [557, 330] on button "Save & Close" at bounding box center [567, 329] width 81 height 19
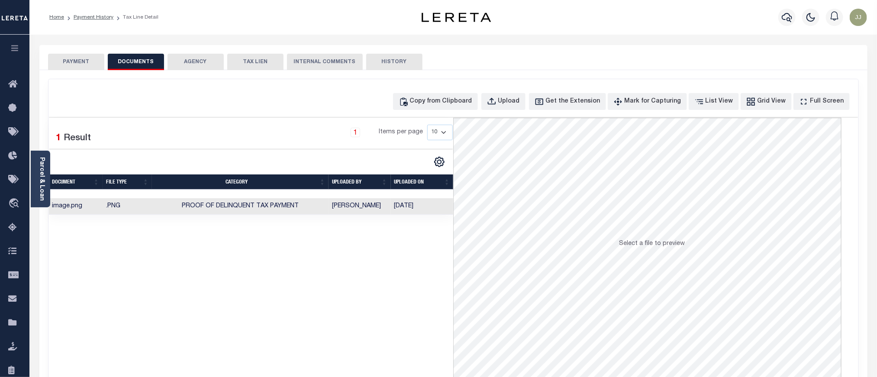
click at [87, 65] on button "PAYMENT" at bounding box center [76, 62] width 56 height 16
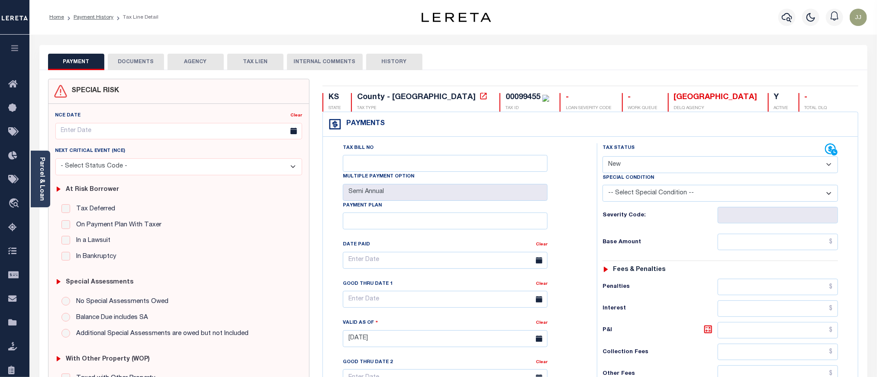
click at [645, 160] on select "- Select Status Code - Open Due/Unpaid Paid Incomplete No Tax Due Internal Refu…" at bounding box center [720, 164] width 235 height 17
select select "PYD"
click at [603, 157] on select "- Select Status Code - Open Due/Unpaid Paid Incomplete No Tax Due Internal Refu…" at bounding box center [720, 164] width 235 height 17
type input "[DATE]"
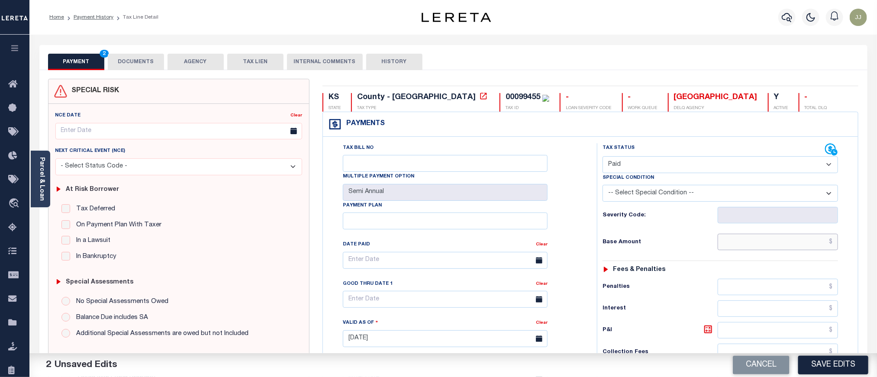
click at [777, 245] on input "text" at bounding box center [778, 242] width 121 height 16
type input "$0.00"
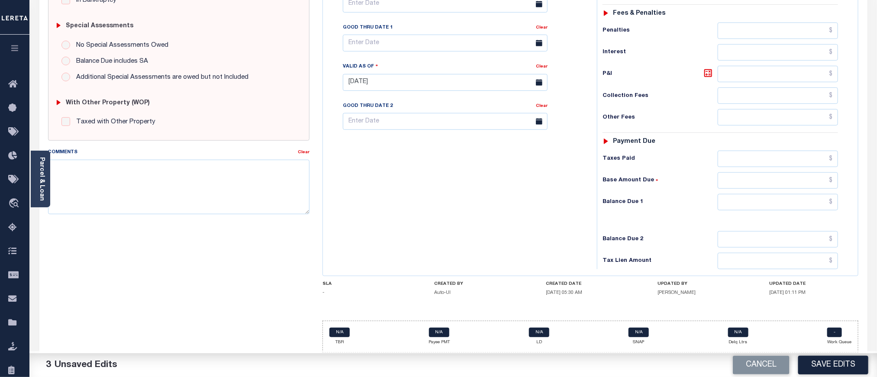
scroll to position [264, 0]
click at [753, 206] on input "text" at bounding box center [778, 202] width 121 height 16
type input "$0.00"
click at [828, 364] on button "Save Edits" at bounding box center [833, 365] width 70 height 19
checkbox input "false"
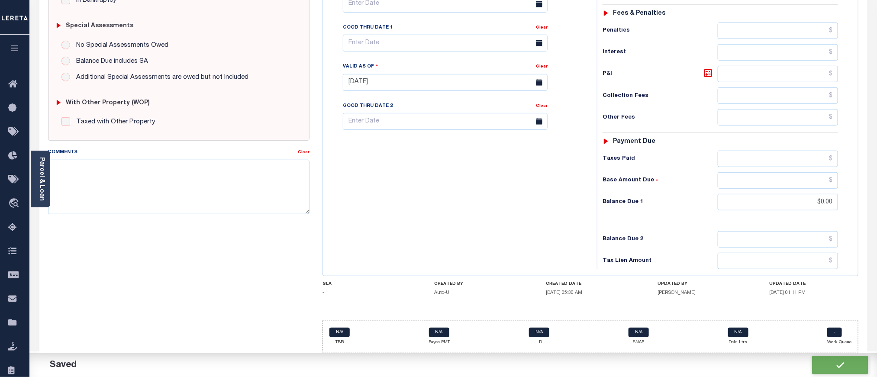
checkbox input "false"
type input "$0"
